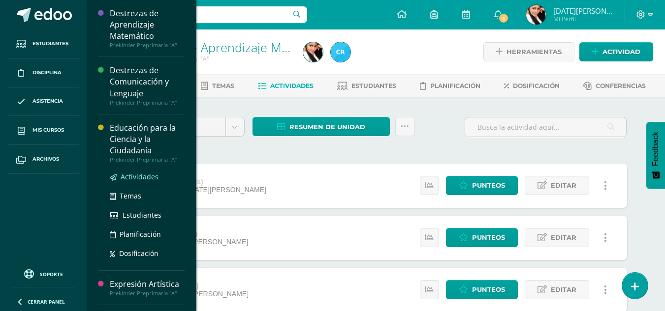
click at [145, 179] on span "Actividades" at bounding box center [140, 176] width 38 height 9
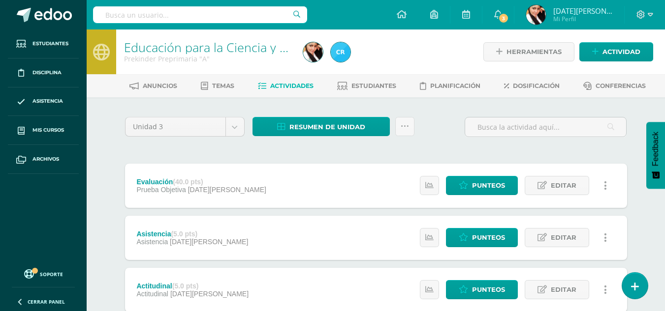
click at [500, 184] on span "Punteos" at bounding box center [488, 186] width 33 height 18
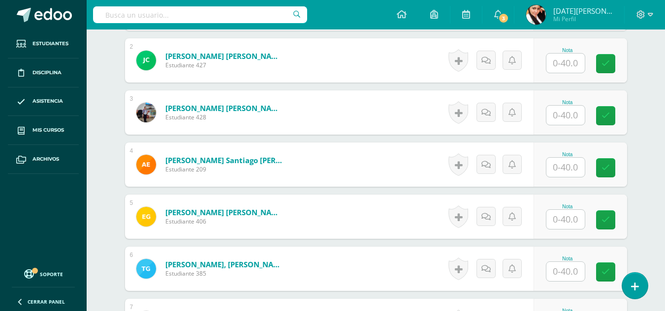
scroll to position [356, 0]
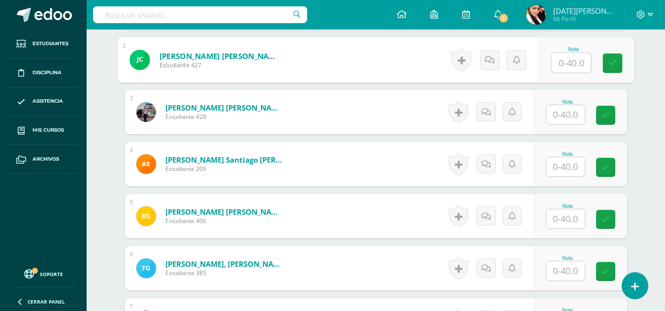
click at [560, 67] on input "text" at bounding box center [570, 63] width 39 height 20
type input "40"
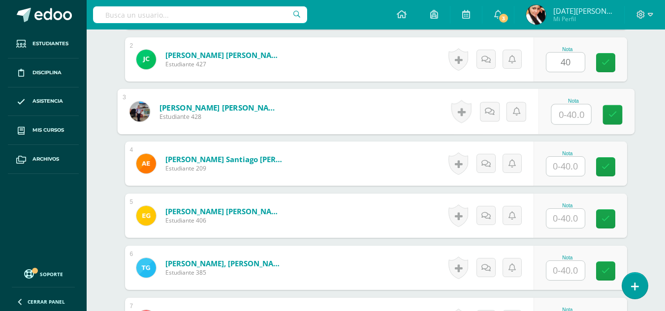
click at [572, 119] on input "text" at bounding box center [570, 115] width 39 height 20
type input "40"
click at [605, 121] on link at bounding box center [612, 115] width 20 height 20
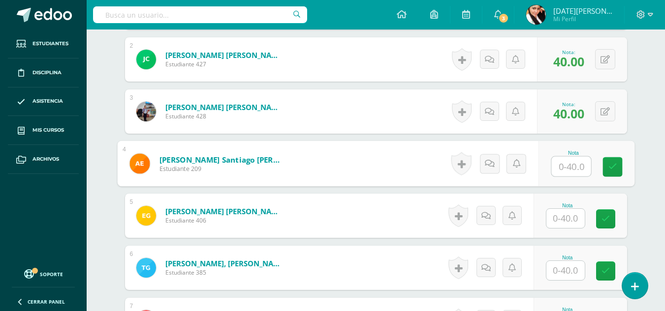
click at [558, 164] on input "text" at bounding box center [570, 167] width 39 height 20
type input "40"
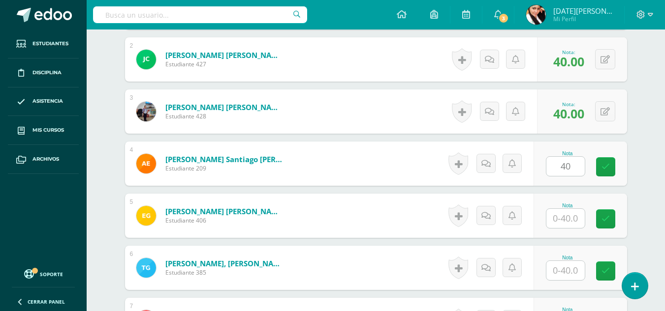
click at [603, 177] on div "Nota 40" at bounding box center [579, 164] width 93 height 44
click at [575, 218] on input "4" at bounding box center [565, 218] width 38 height 19
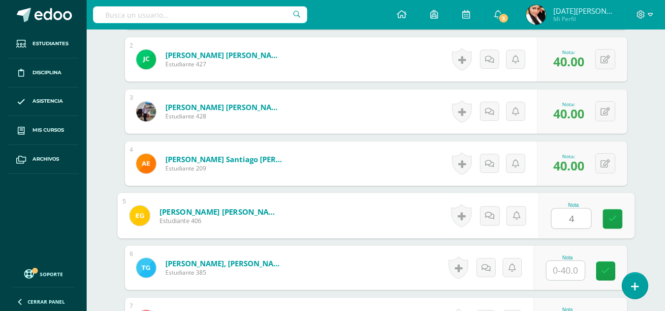
type input "40"
click at [614, 221] on icon at bounding box center [611, 219] width 9 height 8
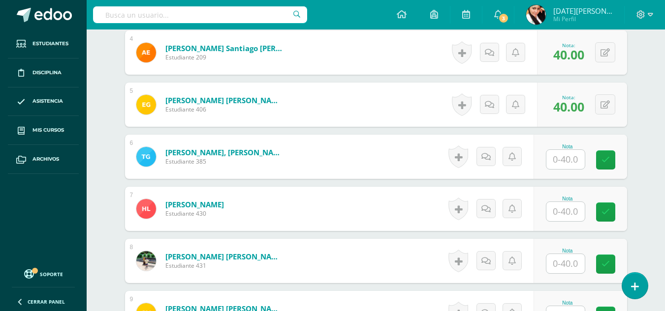
scroll to position [480, 0]
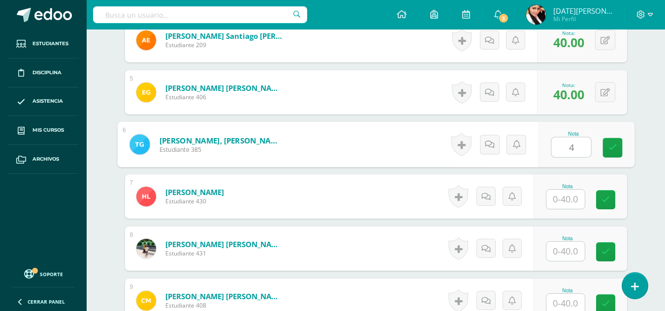
click at [570, 151] on input "4" at bounding box center [570, 148] width 39 height 20
click at [617, 153] on link at bounding box center [612, 148] width 20 height 20
type input "40"
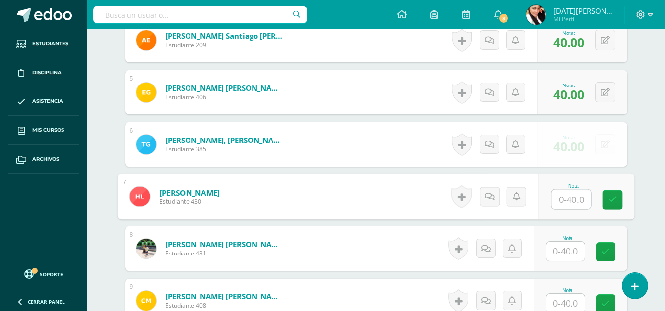
click at [570, 203] on input "text" at bounding box center [570, 200] width 39 height 20
type input "40"
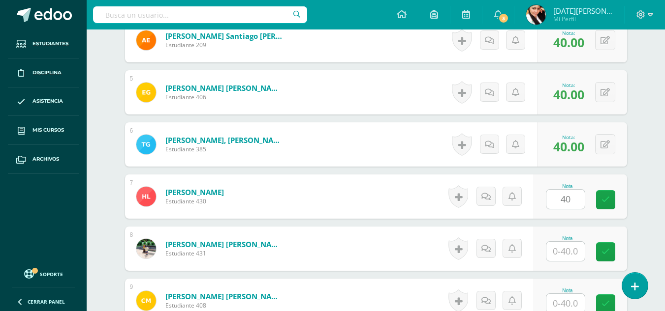
click at [629, 199] on div "¿Estás seguro que quieres eliminar esta actividad? Esto borrará la actividad y …" at bounding box center [376, 183] width 510 height 1092
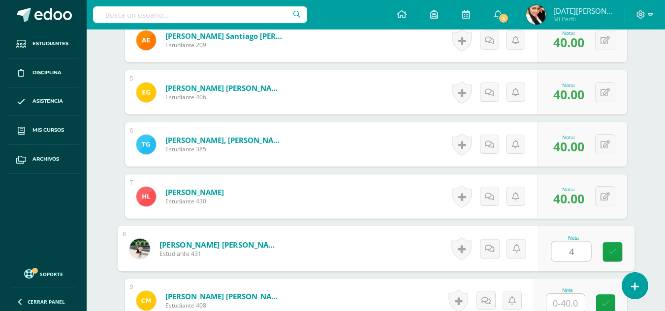
click at [576, 244] on input "4" at bounding box center [570, 252] width 39 height 20
type input "40"
click at [616, 252] on link at bounding box center [612, 253] width 20 height 20
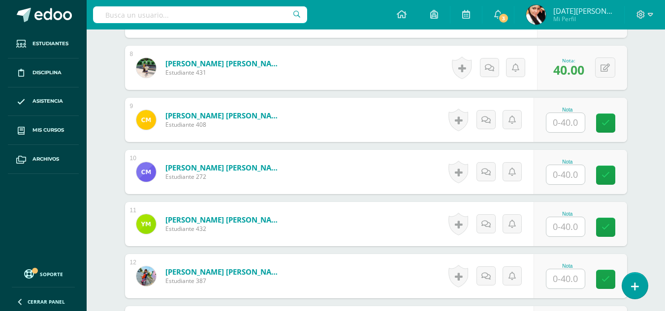
scroll to position [667, 0]
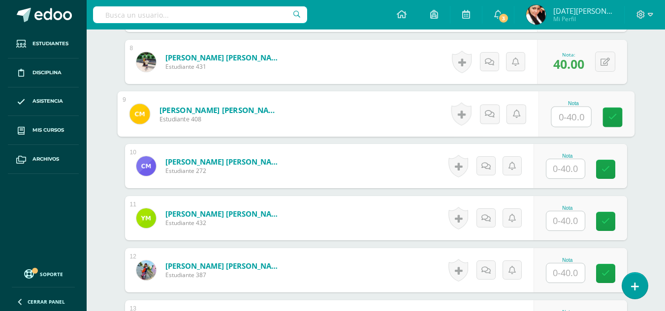
click at [571, 115] on input "text" at bounding box center [570, 117] width 39 height 20
click at [571, 115] on input "4" at bounding box center [570, 117] width 39 height 20
click at [573, 115] on input "440" at bounding box center [570, 117] width 39 height 20
type input "40"
click at [618, 119] on link at bounding box center [612, 118] width 20 height 20
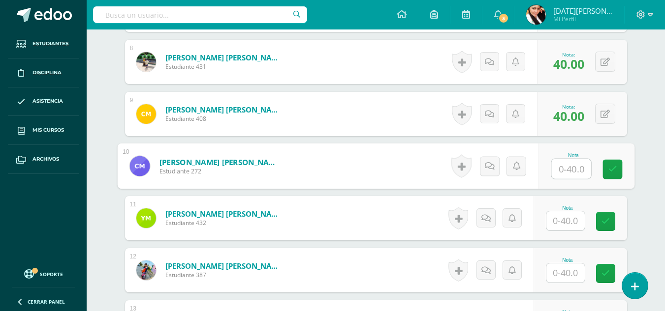
click at [581, 168] on input "text" at bounding box center [570, 169] width 39 height 20
type input "40"
click at [607, 172] on link at bounding box center [612, 170] width 20 height 20
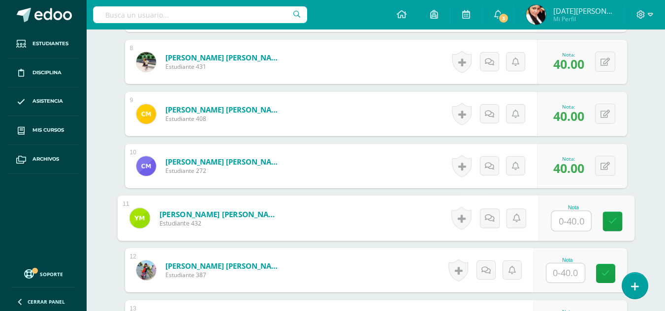
click at [568, 225] on input "text" at bounding box center [570, 222] width 39 height 20
type input "40"
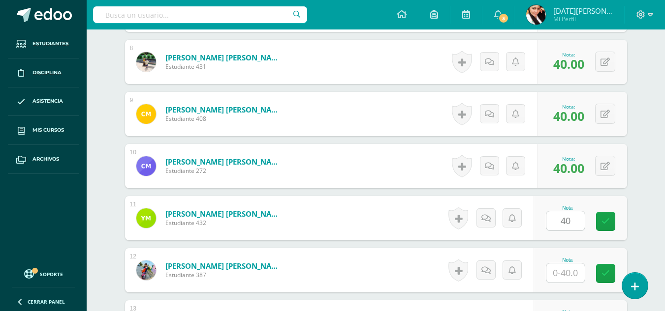
click at [612, 237] on div "Nota 40" at bounding box center [579, 218] width 93 height 44
click at [569, 272] on input "text" at bounding box center [565, 273] width 38 height 19
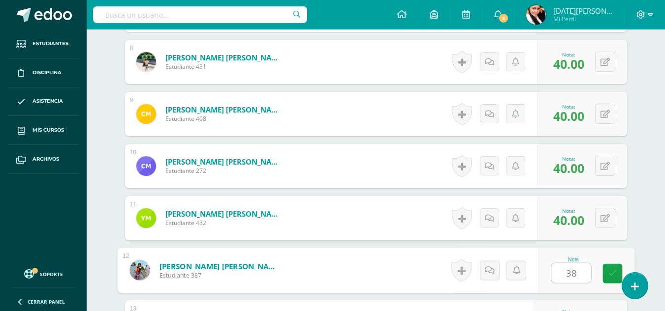
type input "38"
click at [624, 272] on div "Nota 38" at bounding box center [579, 270] width 93 height 44
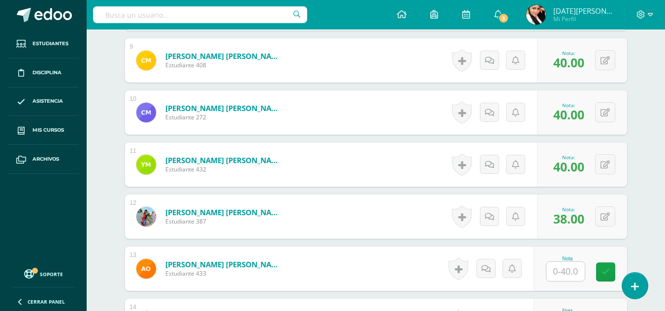
scroll to position [768, 0]
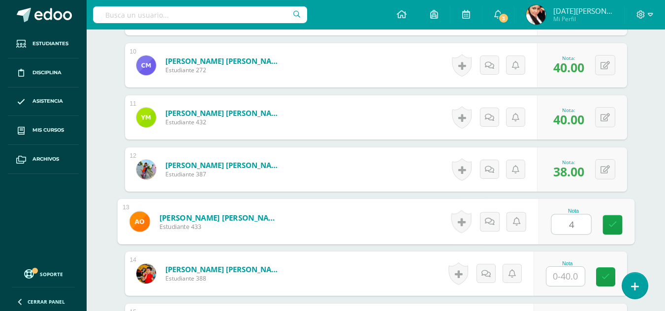
click at [581, 220] on input "4" at bounding box center [570, 225] width 39 height 20
type input "40"
click at [604, 225] on link at bounding box center [612, 225] width 20 height 20
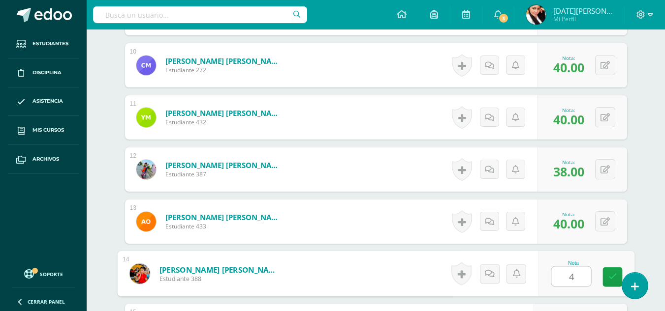
click at [560, 273] on input "4" at bounding box center [570, 277] width 39 height 20
type input "40"
click at [617, 285] on link at bounding box center [612, 278] width 20 height 20
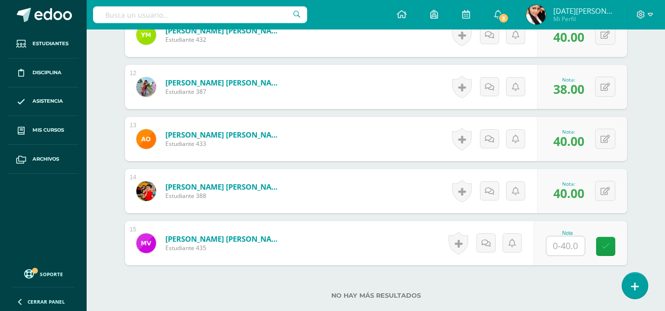
scroll to position [917, 0]
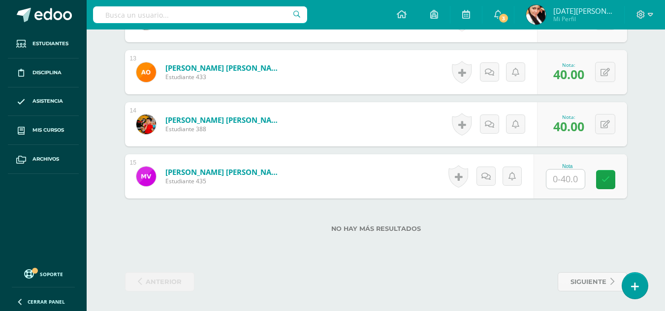
click at [566, 166] on div "Nota" at bounding box center [567, 166] width 43 height 5
click at [566, 172] on input "text" at bounding box center [565, 179] width 38 height 19
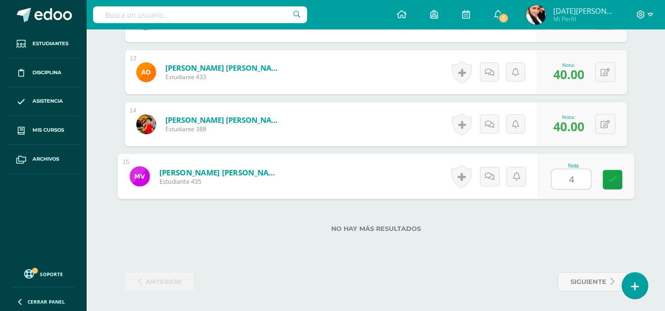
type input "40"
click at [610, 187] on link at bounding box center [612, 180] width 20 height 20
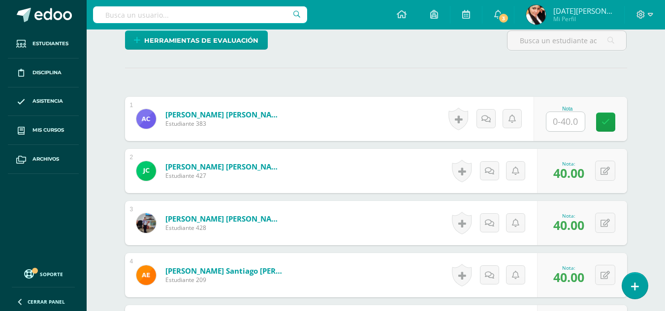
scroll to position [241, 0]
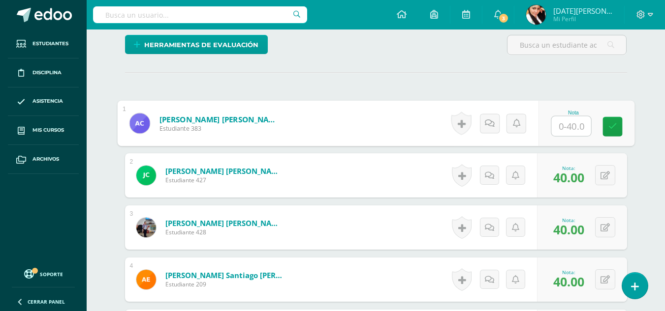
click at [562, 125] on input "text" at bounding box center [570, 127] width 39 height 20
type input "3"
type input "40"
click at [614, 130] on icon at bounding box center [611, 126] width 9 height 8
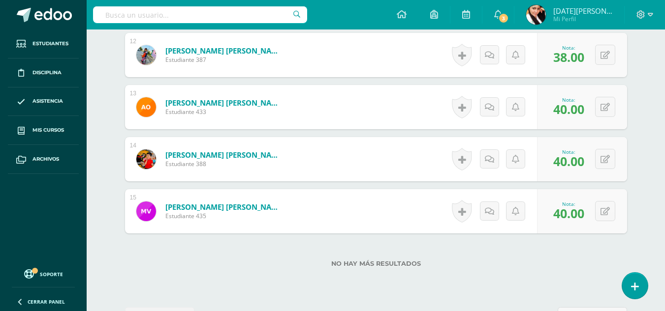
scroll to position [917, 0]
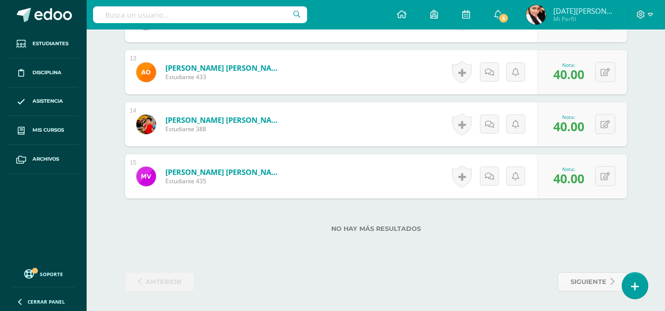
click at [529, 242] on div "No hay más resultados" at bounding box center [376, 222] width 502 height 46
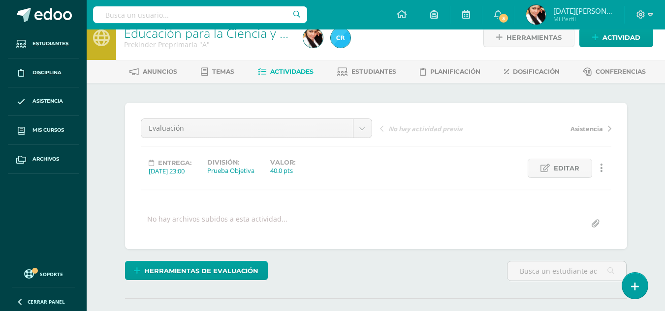
scroll to position [0, 0]
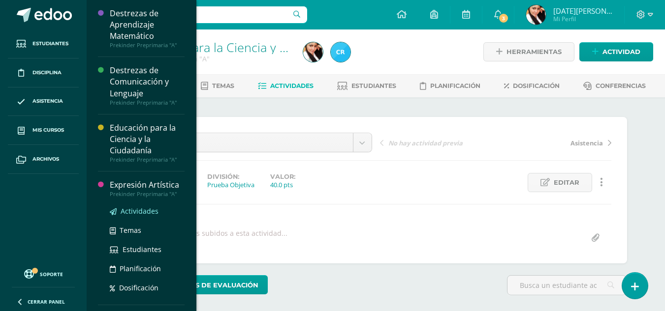
click at [140, 211] on span "Actividades" at bounding box center [140, 211] width 38 height 9
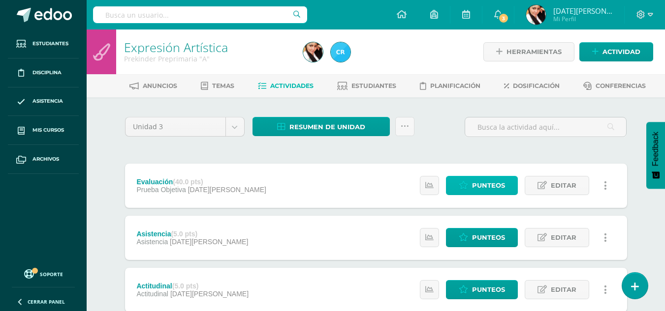
click at [500, 180] on span "Punteos" at bounding box center [488, 186] width 33 height 18
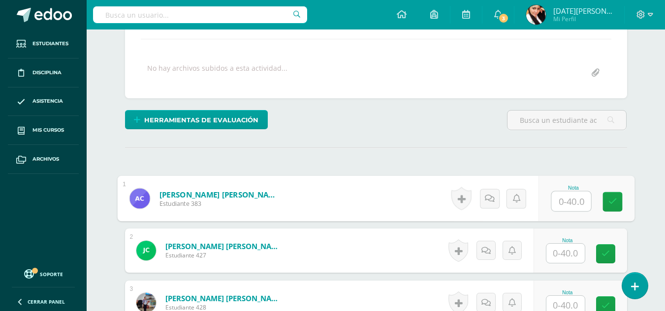
scroll to position [166, 0]
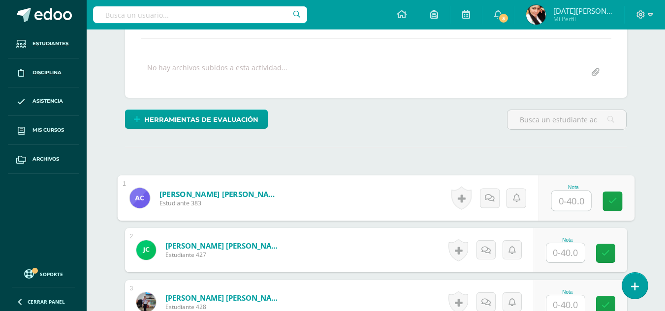
click at [558, 197] on input "text" at bounding box center [570, 201] width 39 height 20
type input "40"
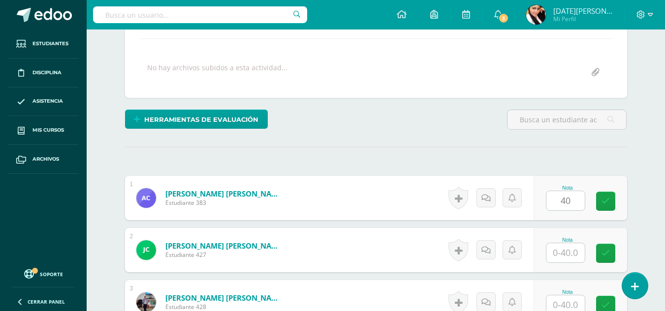
click at [623, 212] on div "Nota 40" at bounding box center [579, 198] width 93 height 44
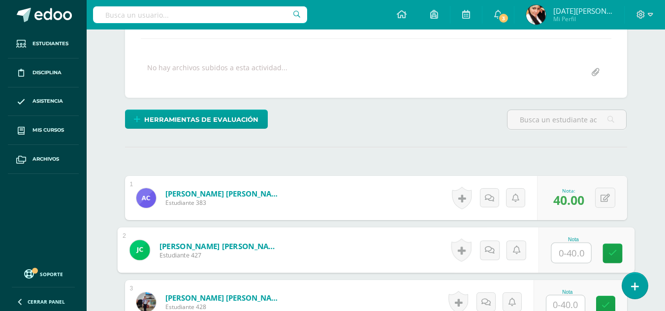
click at [577, 251] on input "text" at bounding box center [570, 253] width 39 height 20
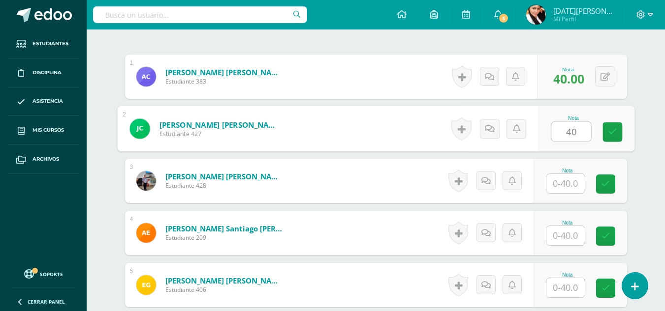
scroll to position [324, 0]
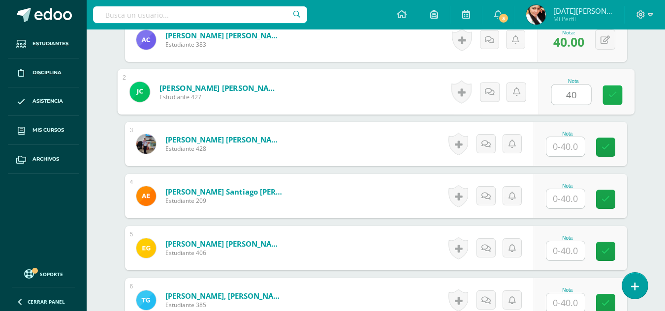
click at [615, 103] on link at bounding box center [612, 96] width 20 height 20
type input "40"
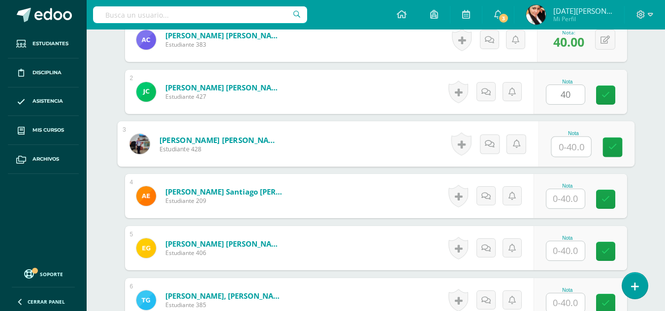
click at [577, 150] on input "text" at bounding box center [570, 147] width 39 height 20
type input "40"
click at [619, 143] on link at bounding box center [612, 148] width 20 height 20
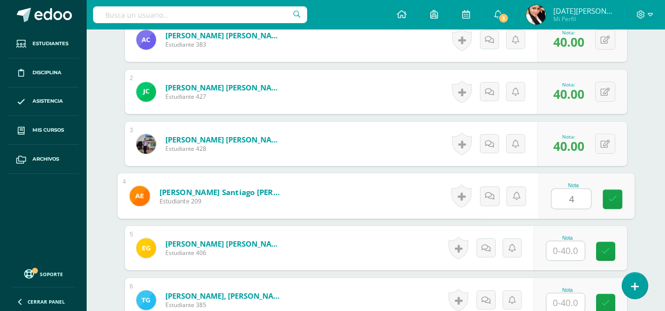
click at [566, 201] on input "4" at bounding box center [570, 199] width 39 height 20
type input "40"
click at [613, 205] on link at bounding box center [612, 200] width 20 height 20
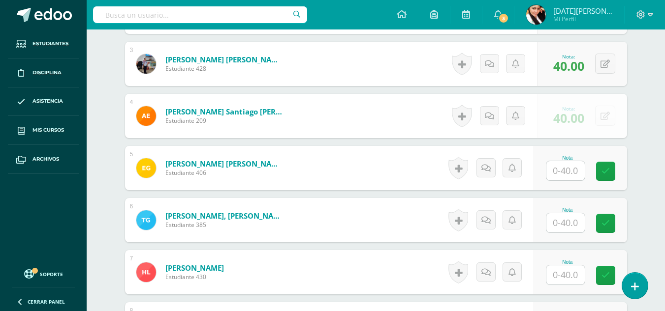
scroll to position [444, 0]
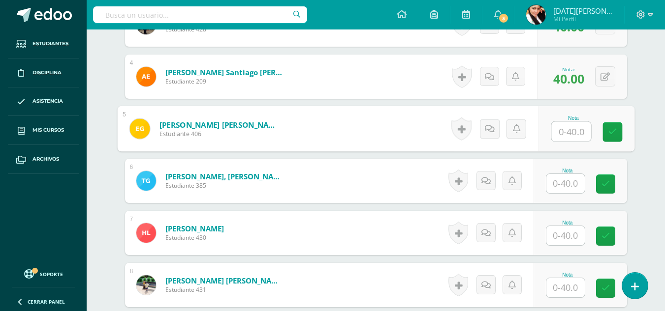
click at [578, 133] on input "text" at bounding box center [570, 132] width 39 height 20
type input "40"
click at [611, 137] on link at bounding box center [612, 132] width 20 height 20
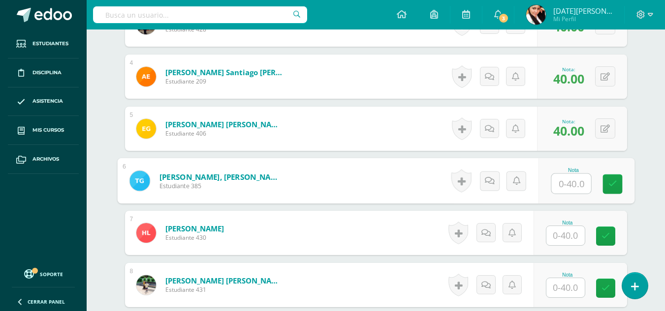
click at [578, 186] on input "text" at bounding box center [570, 184] width 39 height 20
type input "40"
click at [595, 187] on div "Nota 40" at bounding box center [579, 181] width 93 height 44
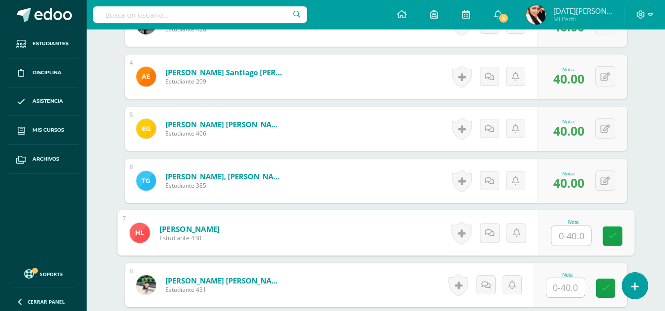
click at [562, 236] on input "text" at bounding box center [570, 236] width 39 height 20
type input "40"
click at [616, 234] on icon at bounding box center [611, 236] width 9 height 8
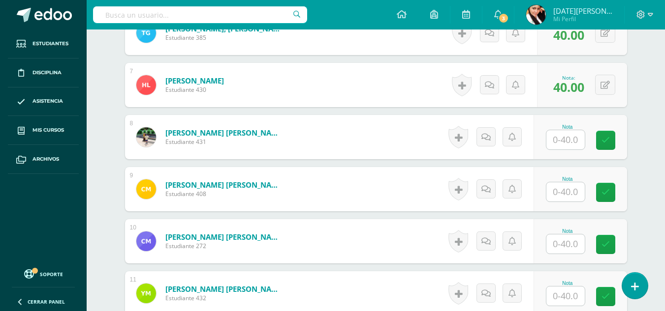
scroll to position [596, 0]
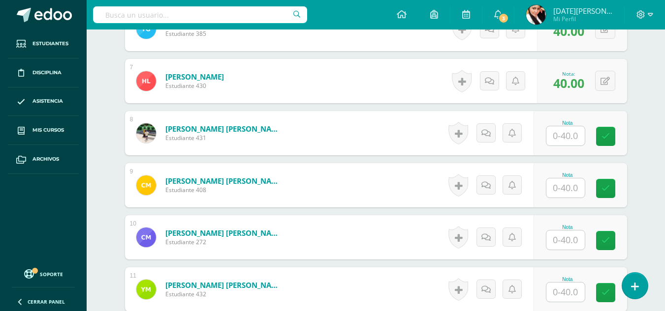
click at [575, 131] on input "text" at bounding box center [565, 135] width 38 height 19
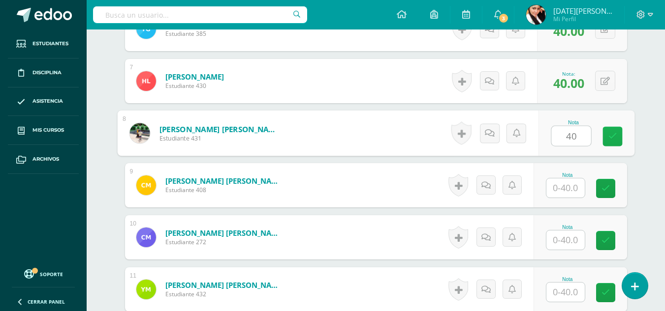
click at [603, 137] on link at bounding box center [612, 137] width 20 height 20
type input "40"
click at [574, 184] on input "text" at bounding box center [565, 188] width 38 height 19
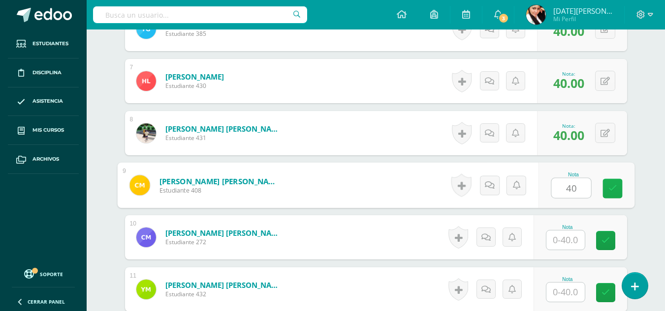
click at [613, 191] on icon at bounding box center [611, 188] width 9 height 8
type input "40"
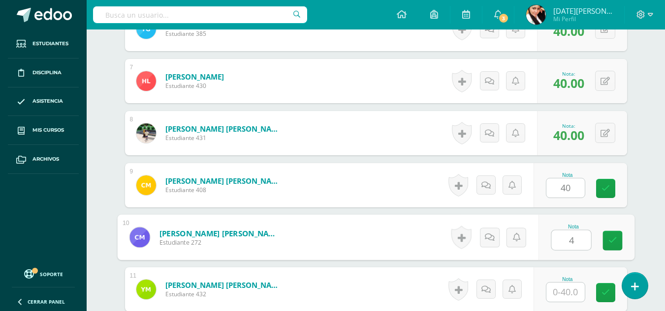
click at [577, 233] on input "4" at bounding box center [570, 241] width 39 height 20
type input "40"
click at [612, 239] on icon at bounding box center [611, 241] width 9 height 8
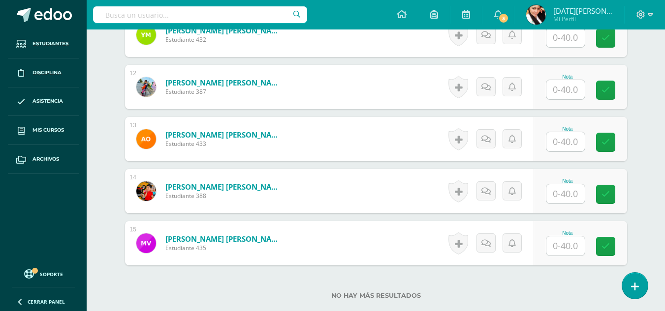
scroll to position [857, 0]
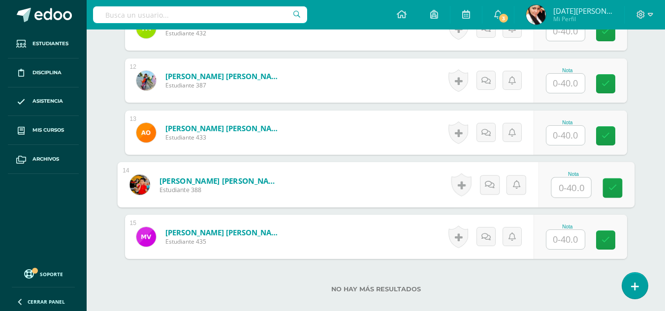
click at [577, 182] on input "text" at bounding box center [570, 188] width 39 height 20
type input "0"
click at [613, 192] on icon at bounding box center [611, 188] width 9 height 8
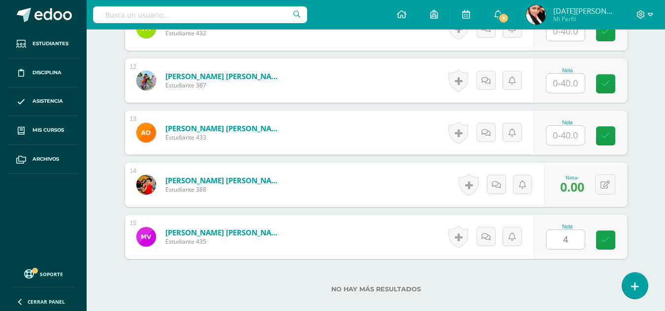
click at [568, 244] on input "4" at bounding box center [565, 239] width 38 height 19
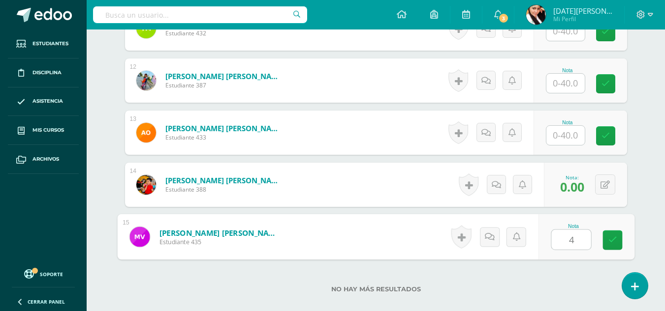
type input "40"
click at [613, 241] on icon at bounding box center [611, 240] width 9 height 8
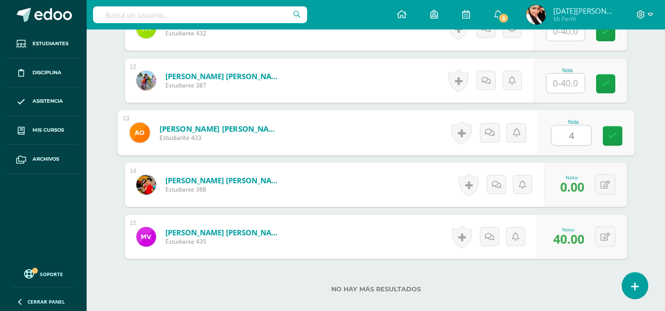
click at [563, 144] on input "4" at bounding box center [570, 136] width 39 height 20
type input "40"
click at [618, 143] on link at bounding box center [612, 136] width 20 height 20
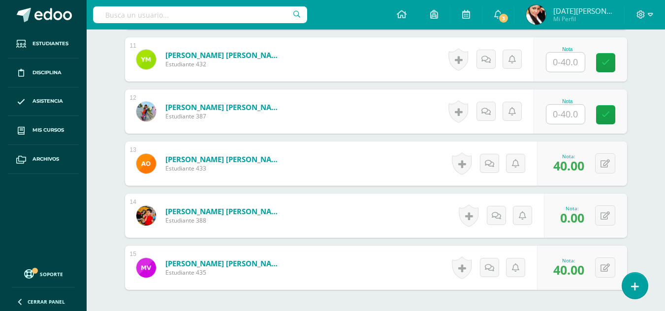
scroll to position [797, 0]
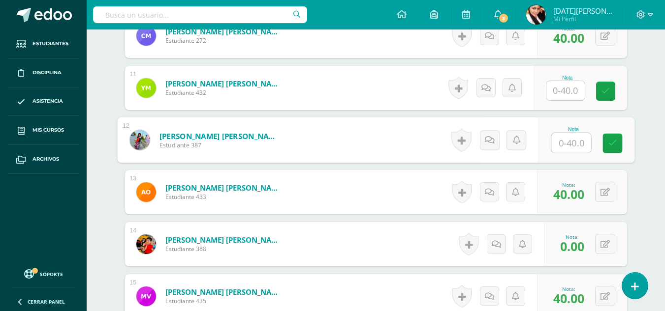
click at [573, 150] on input "text" at bounding box center [570, 143] width 39 height 20
drag, startPoint x: 608, startPoint y: 140, endPoint x: 557, endPoint y: 89, distance: 72.3
type input "38"
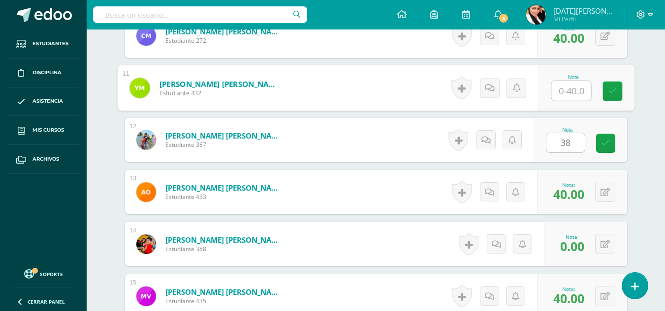
click at [557, 89] on input "text" at bounding box center [570, 91] width 39 height 20
type input "40"
click at [612, 91] on icon at bounding box center [611, 91] width 9 height 8
click at [604, 148] on link at bounding box center [605, 143] width 19 height 19
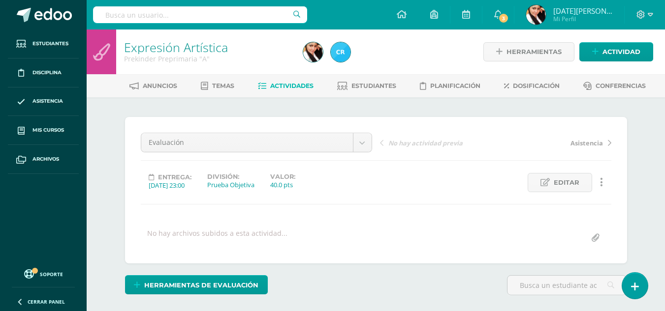
scroll to position [1, 0]
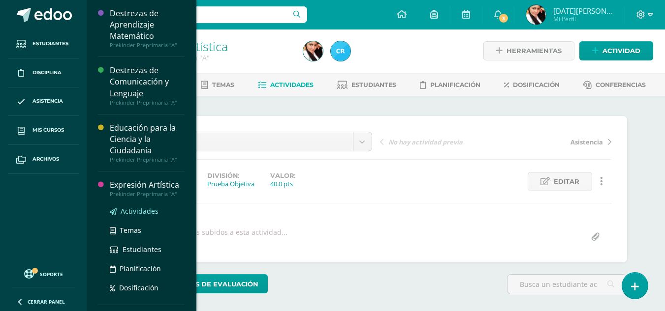
click at [142, 208] on span "Actividades" at bounding box center [140, 211] width 38 height 9
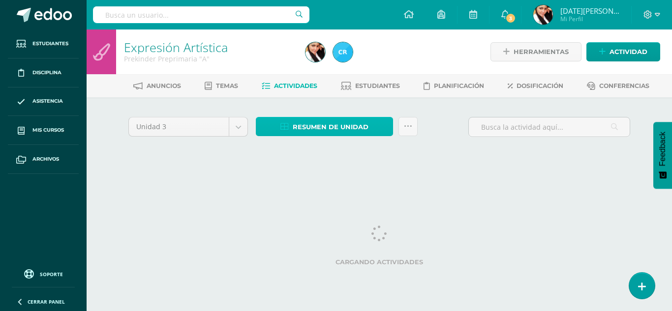
click at [329, 121] on span "Resumen de unidad" at bounding box center [331, 127] width 76 height 18
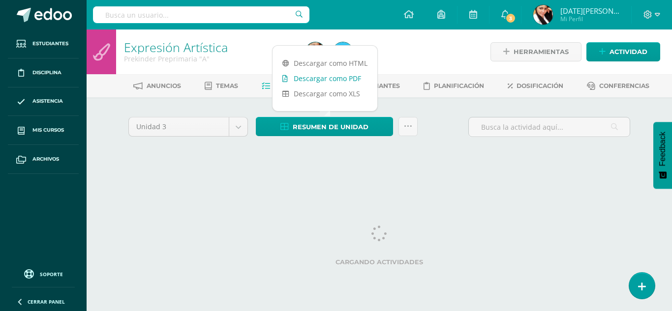
click at [331, 75] on link "Descargar como PDF" at bounding box center [325, 78] width 105 height 15
